Goal: Information Seeking & Learning: Learn about a topic

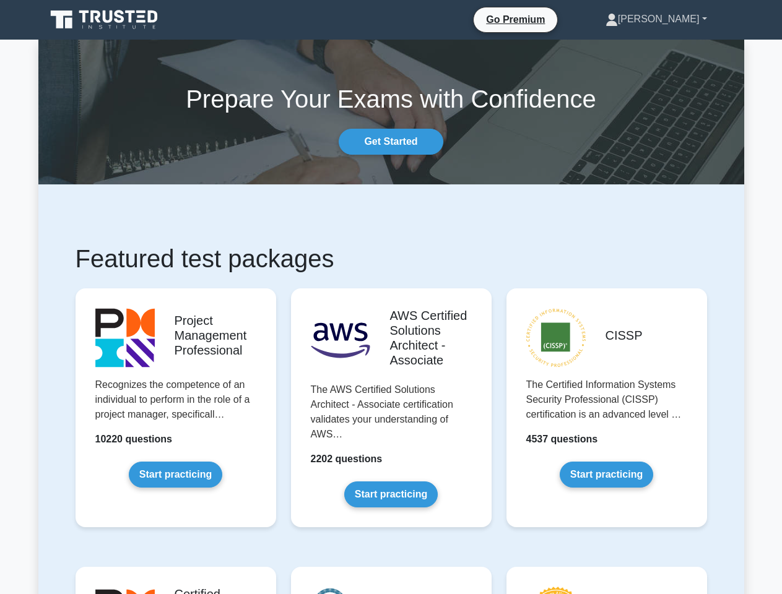
click at [684, 19] on link "[PERSON_NAME]" at bounding box center [655, 19] width 161 height 25
